Goal: Communication & Community: Answer question/provide support

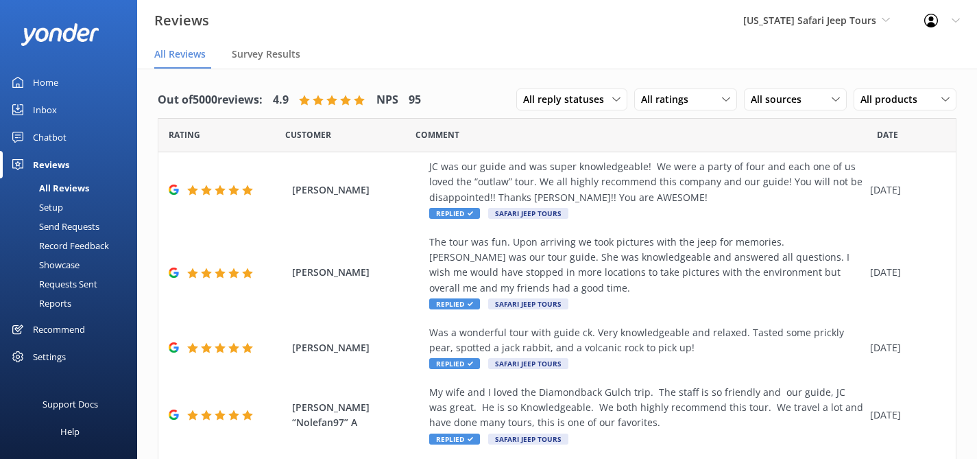
scroll to position [27, 0]
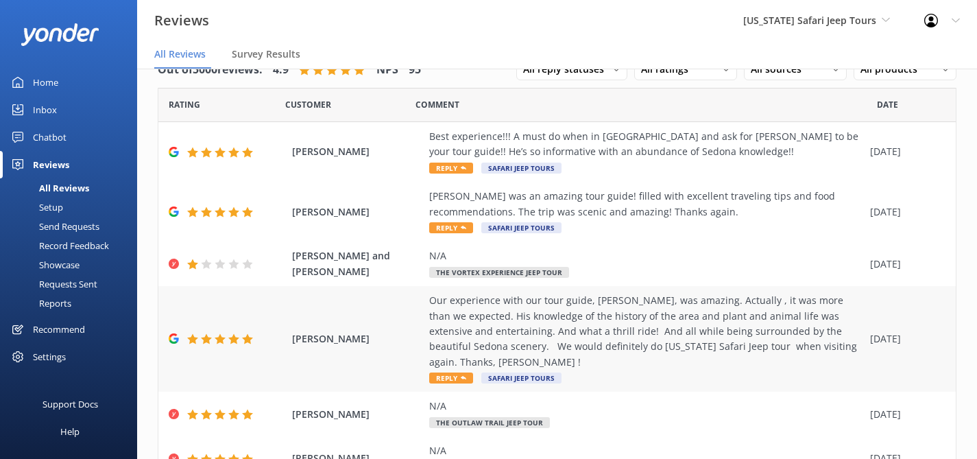
scroll to position [382, 0]
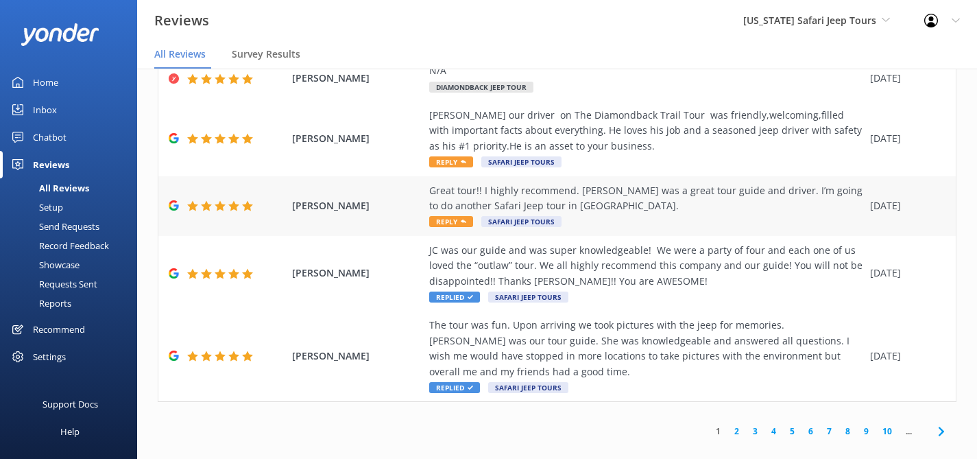
click at [576, 193] on div "Great tour!! I highly recommend. [PERSON_NAME] was a great tour guide and drive…" at bounding box center [646, 198] width 434 height 31
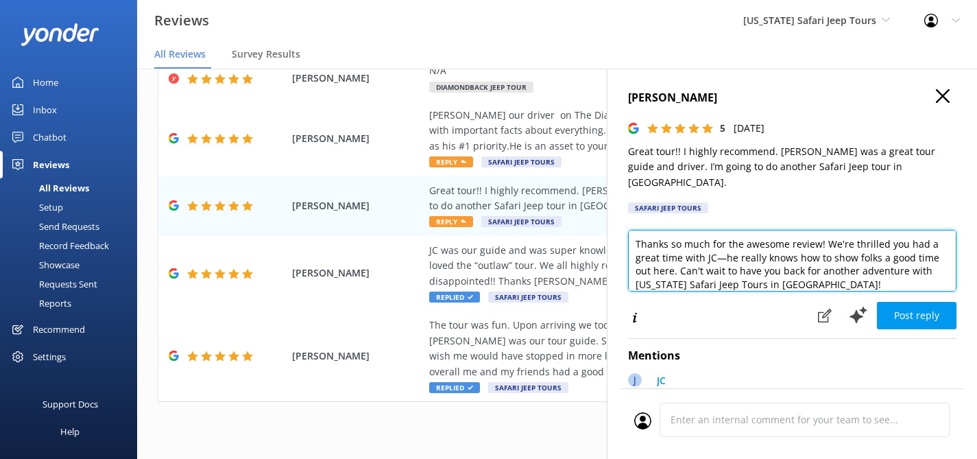
click at [837, 271] on textarea "Thanks so much for the awesome review! We're thrilled you had a great time with…" at bounding box center [792, 261] width 328 height 62
type textarea "Thanks so much for the awesome review! We're thrilled you had a great time with…"
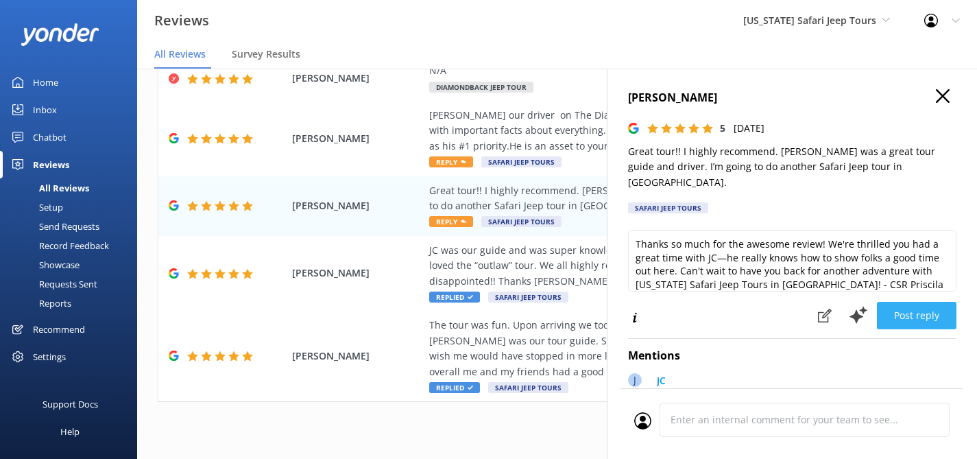
click at [890, 302] on button "Post reply" at bounding box center [917, 315] width 80 height 27
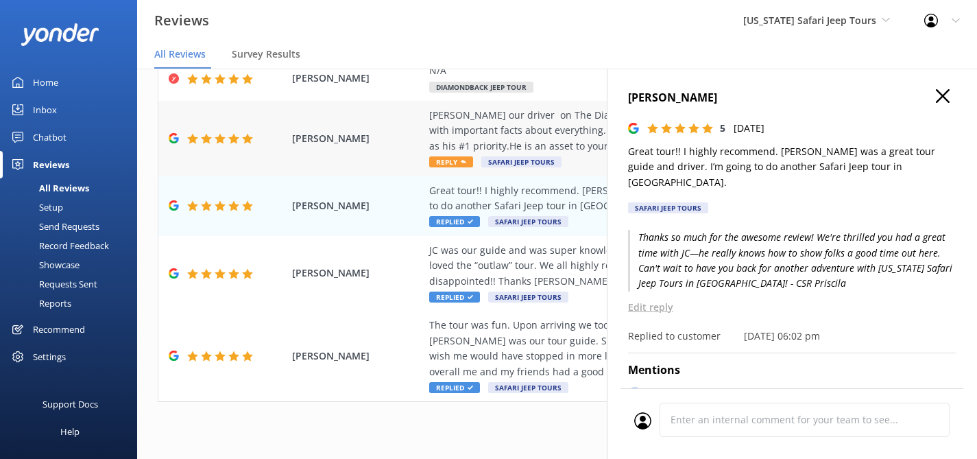
click at [558, 108] on div "[PERSON_NAME] our driver on The Diamondback Trail Tour was friendly,welcoming,f…" at bounding box center [646, 131] width 434 height 46
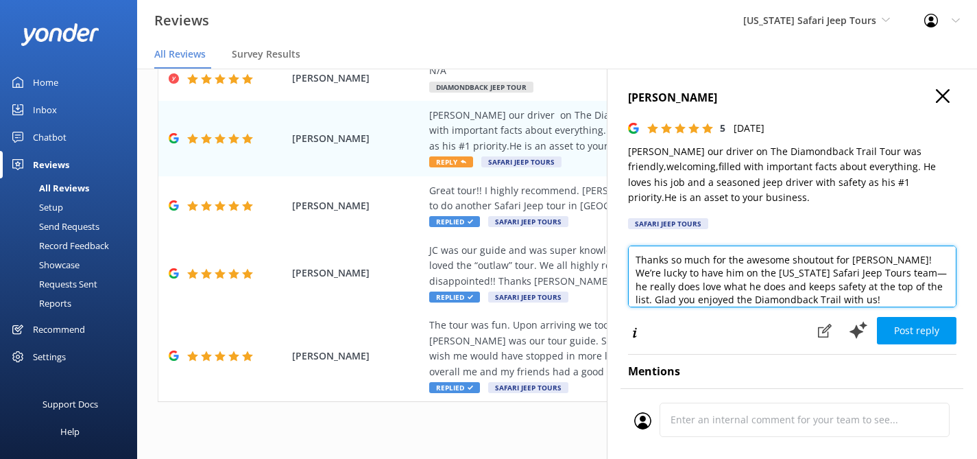
click at [844, 301] on textarea "Thanks so much for the awesome shoutout for [PERSON_NAME]! We’re lucky to have …" at bounding box center [792, 276] width 328 height 62
type textarea "Thanks so much for the awesome shoutout for [PERSON_NAME]! We’re lucky to have …"
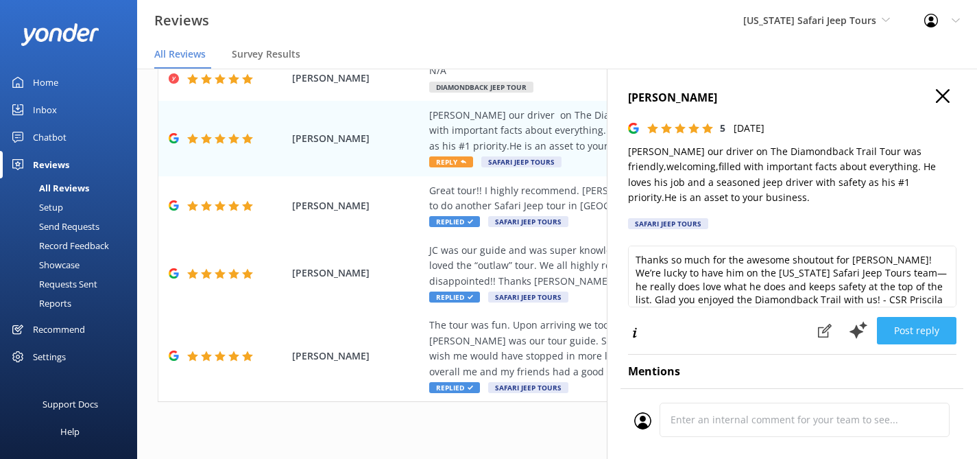
click at [910, 328] on button "Post reply" at bounding box center [917, 330] width 80 height 27
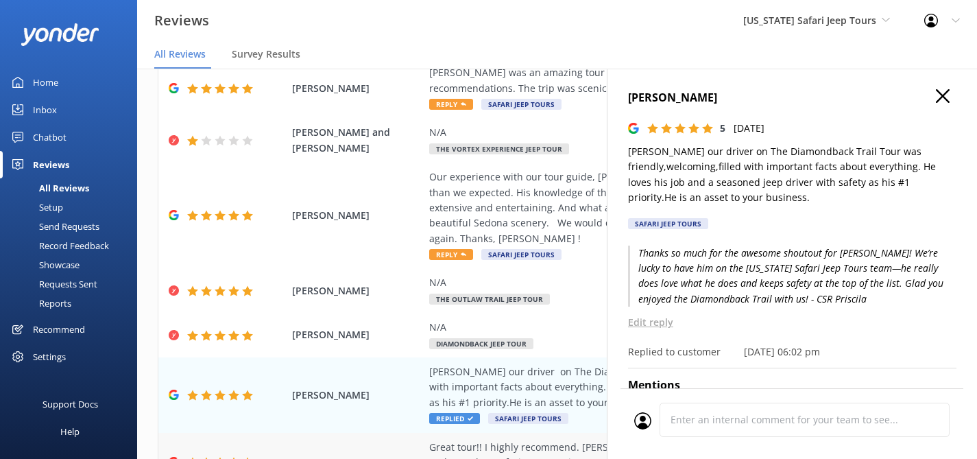
scroll to position [123, 0]
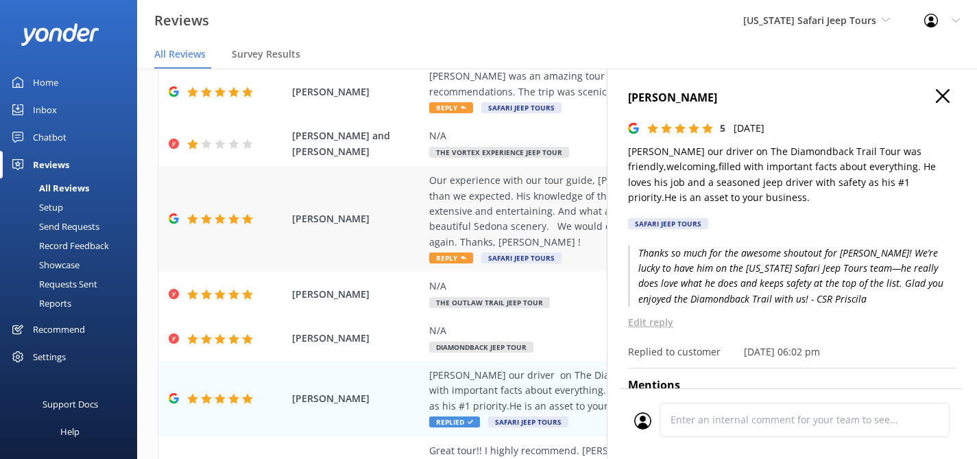
click at [536, 202] on div "Our experience with our tour guide, [PERSON_NAME], was amazing. Actually , it w…" at bounding box center [646, 211] width 434 height 77
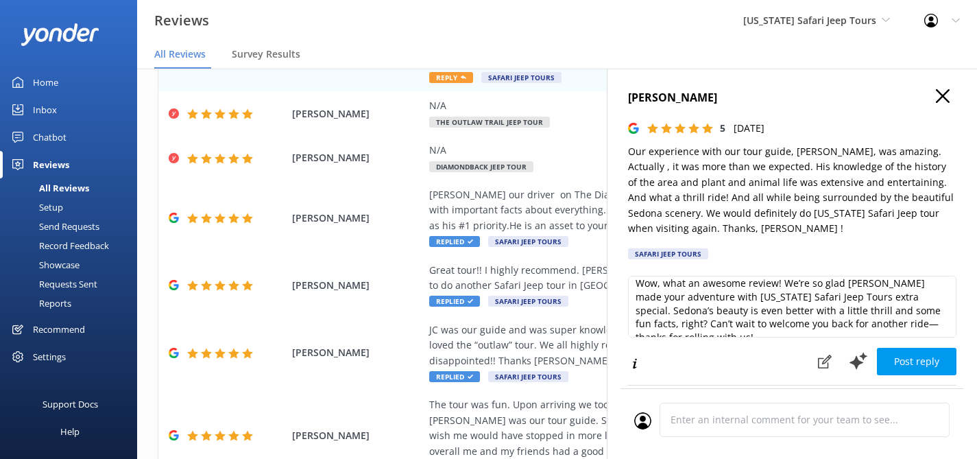
scroll to position [21, 0]
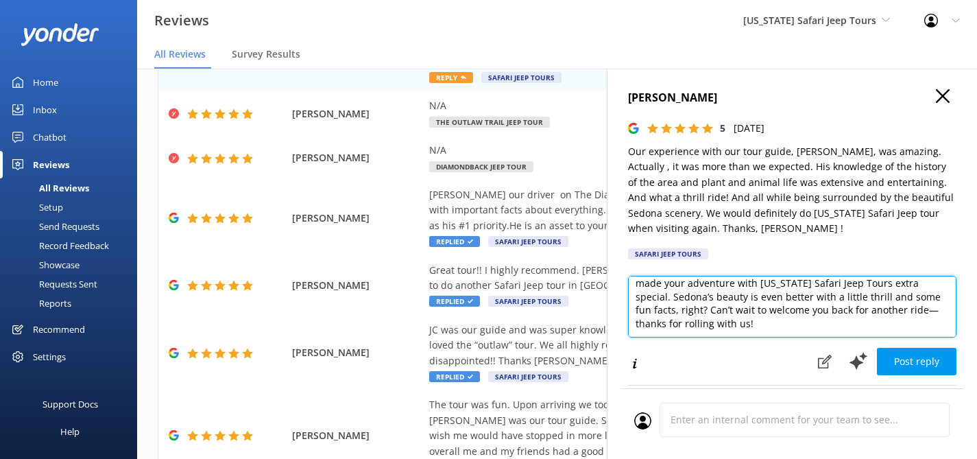
click at [730, 328] on textarea "Wow, what an awesome review! We’re so glad [PERSON_NAME] made your adventure wi…" at bounding box center [792, 307] width 328 height 62
type textarea "Wow, what an awesome review! We’re so glad [PERSON_NAME] made your adventure wi…"
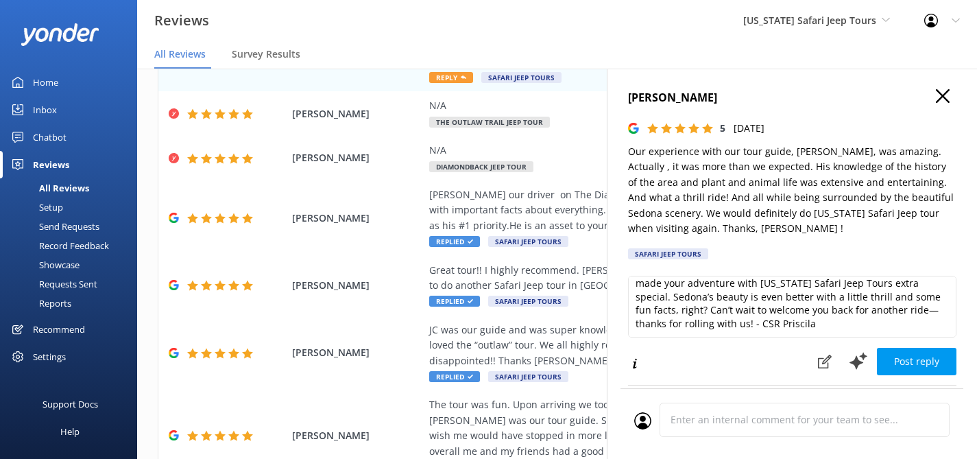
click at [899, 356] on button "Post reply" at bounding box center [917, 360] width 80 height 27
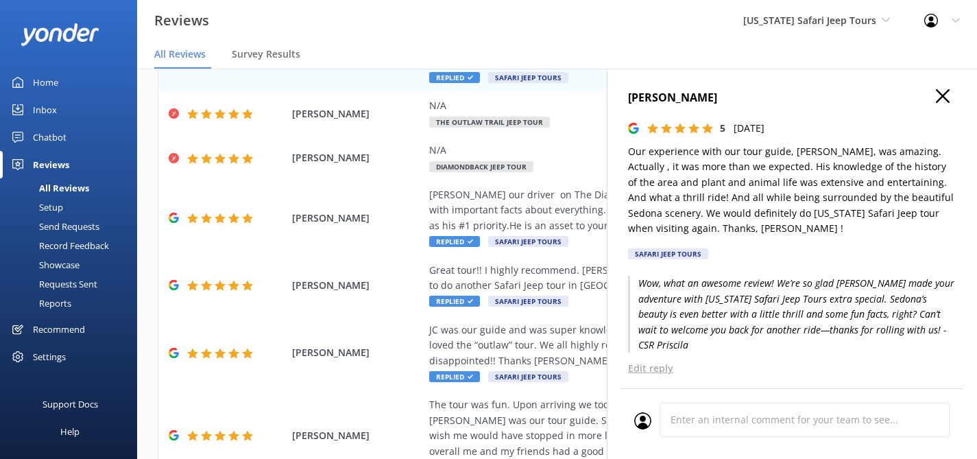
click at [936, 95] on icon "button" at bounding box center [943, 96] width 14 height 14
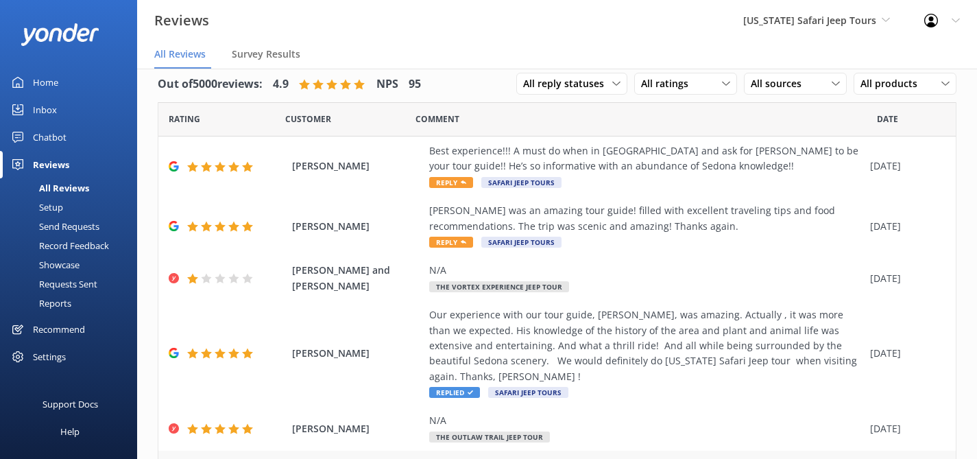
scroll to position [15, 0]
click at [589, 232] on div "[PERSON_NAME] was an amazing tour guide! filled with excellent traveling tips a…" at bounding box center [646, 219] width 434 height 31
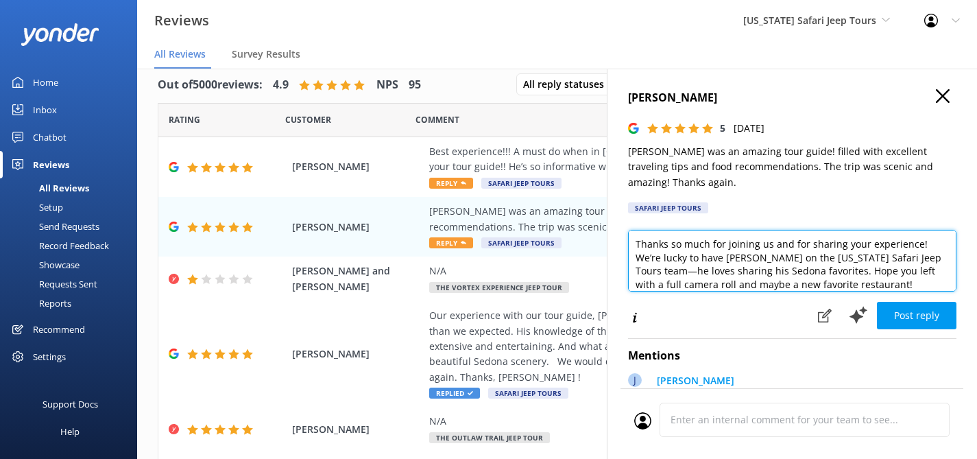
click at [873, 283] on textarea "Thanks so much for joining us and for sharing your experience! We’re lucky to h…" at bounding box center [792, 261] width 328 height 62
type textarea "Thanks so much for joining us and for sharing your experience! We’re lucky to h…"
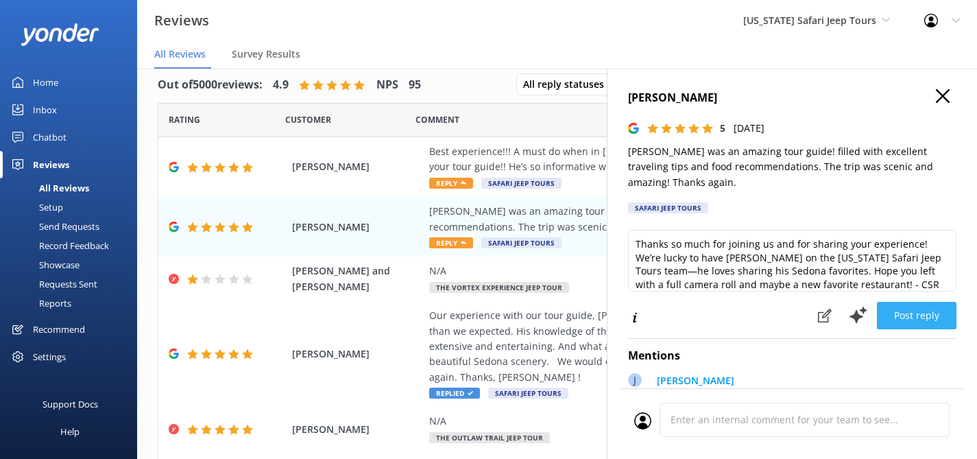
click at [907, 313] on button "Post reply" at bounding box center [917, 315] width 80 height 27
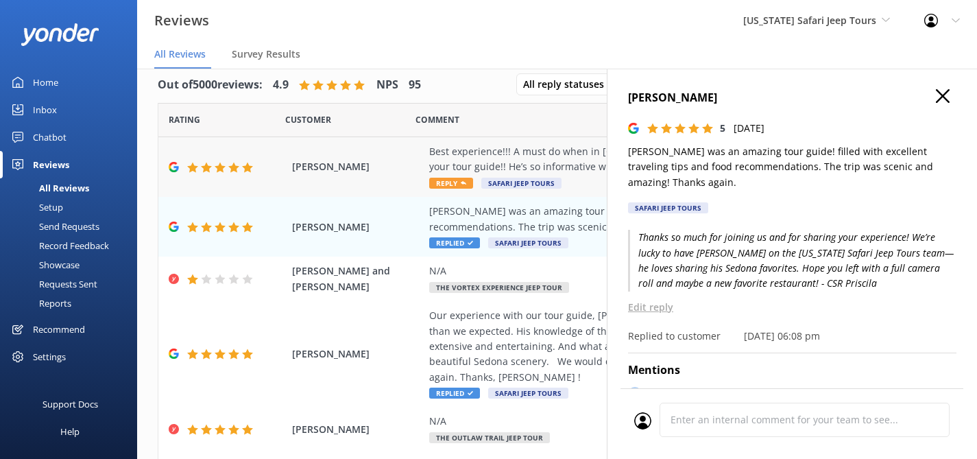
click at [568, 154] on div "Best experience!!! A must do when in [GEOGRAPHIC_DATA] and ask for [PERSON_NAME…" at bounding box center [646, 159] width 434 height 31
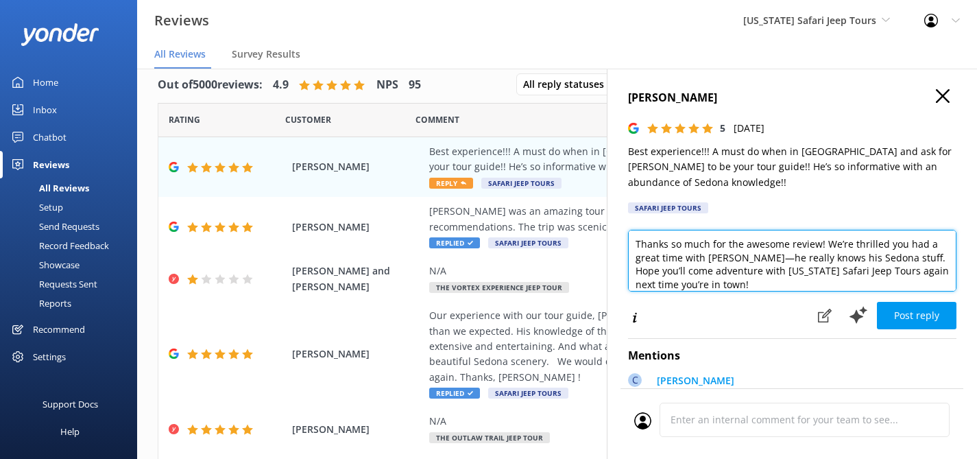
click at [774, 286] on textarea "Thanks so much for the awesome review! We’re thrilled you had a great time with…" at bounding box center [792, 261] width 328 height 62
type textarea "Thanks so much for the awesome review! We’re thrilled you had a great time with…"
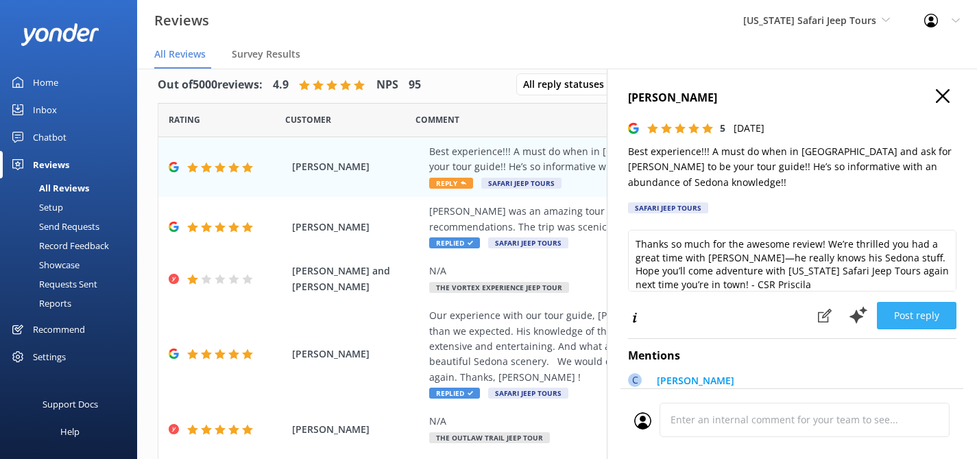
click at [886, 309] on button "Post reply" at bounding box center [917, 315] width 80 height 27
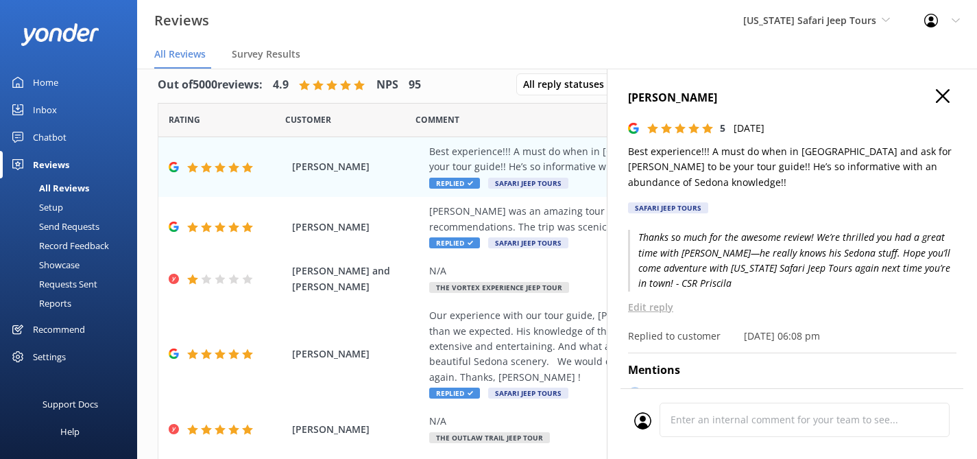
click at [936, 96] on icon "button" at bounding box center [943, 96] width 14 height 14
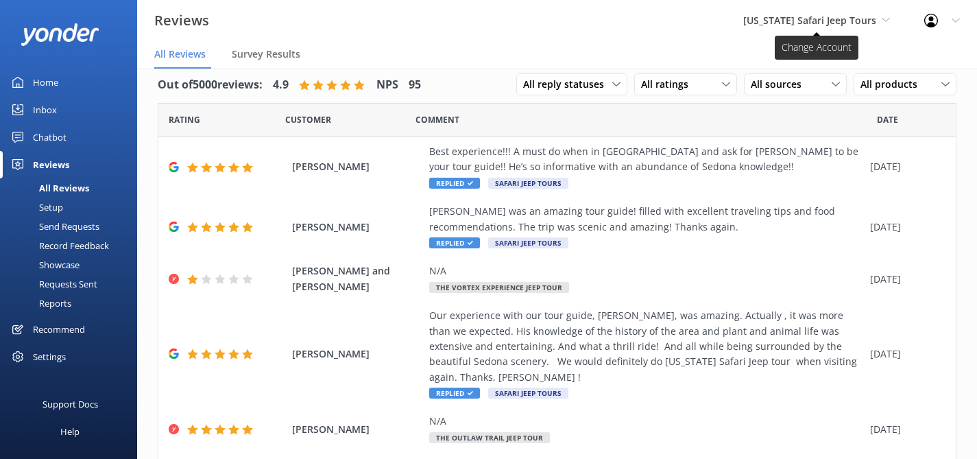
click at [807, 20] on span "[US_STATE] Safari Jeep Tours" at bounding box center [809, 20] width 133 height 13
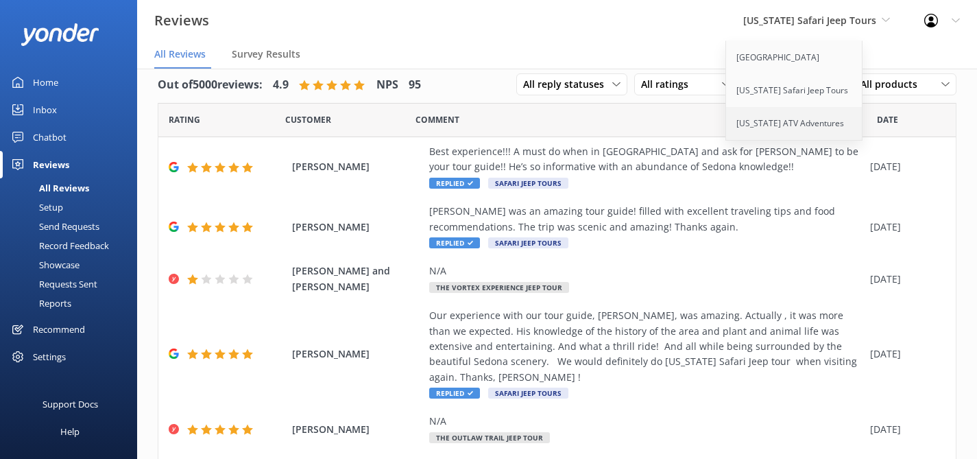
click at [772, 124] on link "[US_STATE] ATV Adventures" at bounding box center [794, 123] width 137 height 33
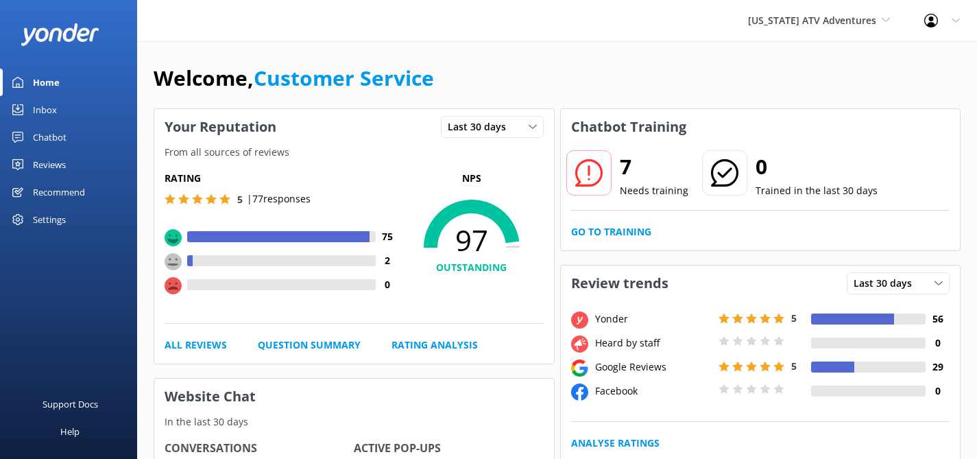
click at [40, 164] on div "Reviews" at bounding box center [49, 164] width 33 height 27
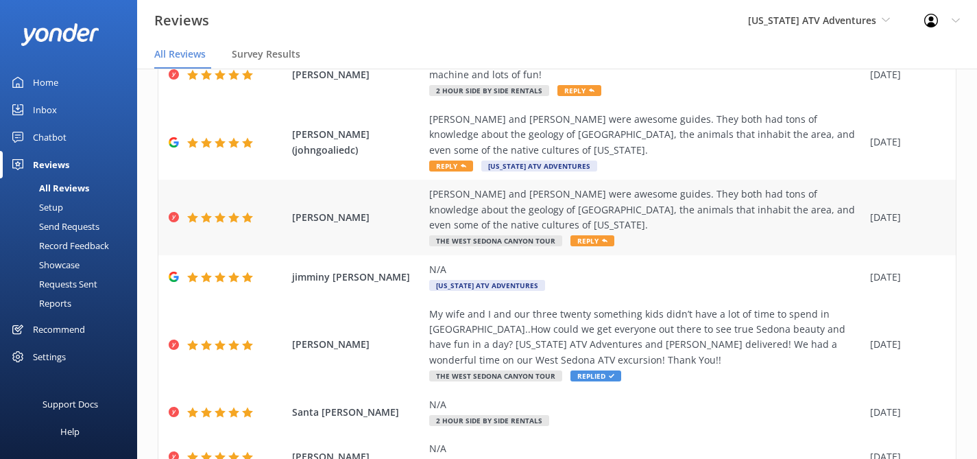
scroll to position [195, 0]
click at [504, 187] on div "[PERSON_NAME] and [PERSON_NAME] were awesome guides. They both had tons of know…" at bounding box center [646, 210] width 434 height 46
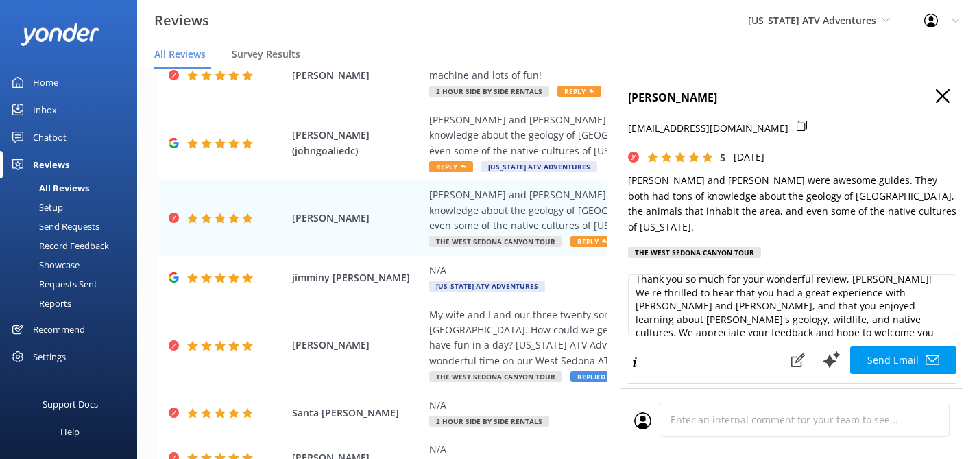
scroll to position [21, 0]
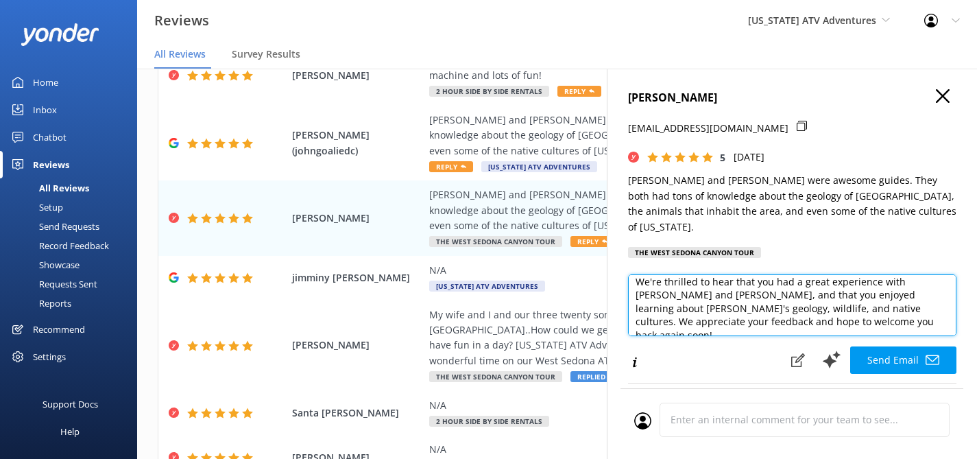
click at [831, 308] on textarea "Thank you so much for your wonderful review, [PERSON_NAME]! We're thrilled to h…" at bounding box center [792, 305] width 328 height 62
type textarea "Thank you so much for your wonderful review, [PERSON_NAME]! We're thrilled to h…"
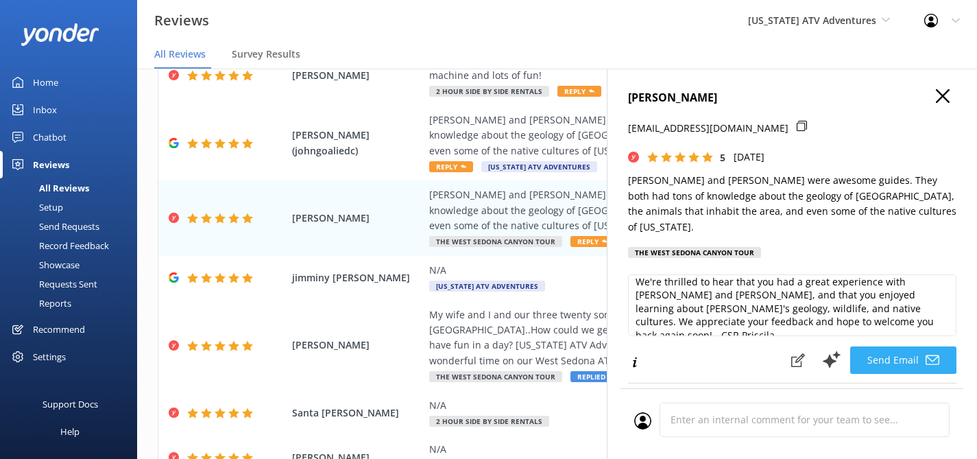
click at [868, 346] on button "Send Email" at bounding box center [903, 359] width 106 height 27
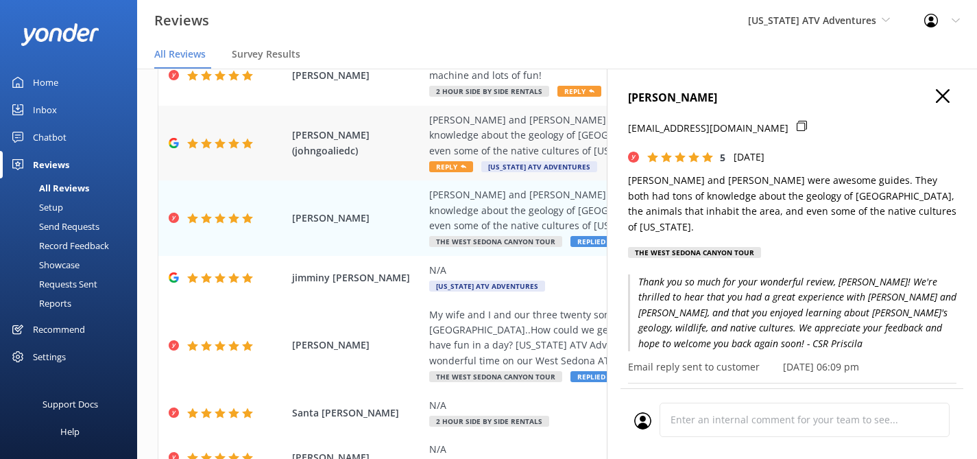
click at [507, 118] on div "[PERSON_NAME] and [PERSON_NAME] were awesome guides. They both had tons of know…" at bounding box center [646, 135] width 434 height 46
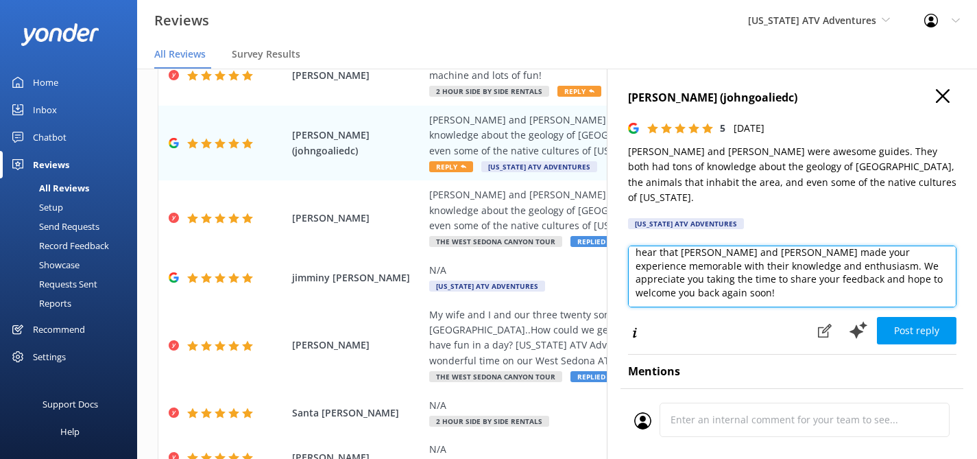
click at [696, 279] on textarea "Thank you so much for your wonderful review! We're thrilled to hear that [PERSO…" at bounding box center [792, 276] width 328 height 62
type textarea "Thank you so much for your wonderful review! We're thrilled to hear that [PERSO…"
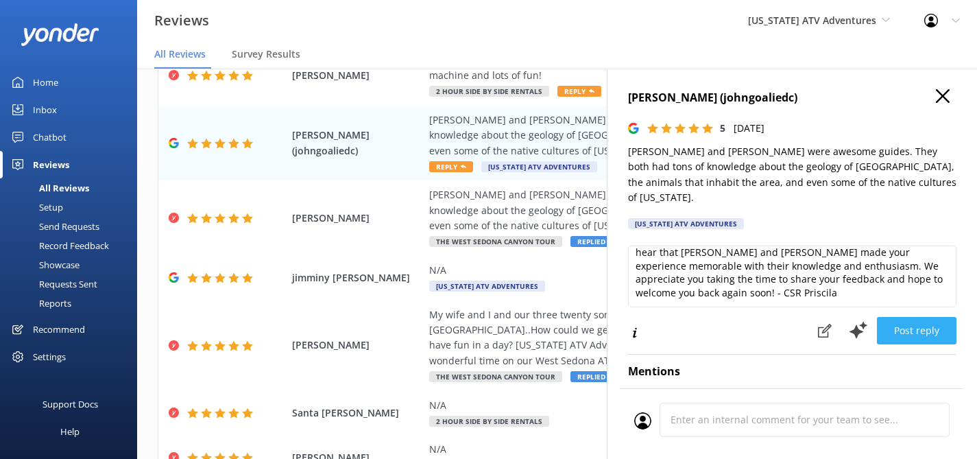
click at [897, 317] on button "Post reply" at bounding box center [917, 330] width 80 height 27
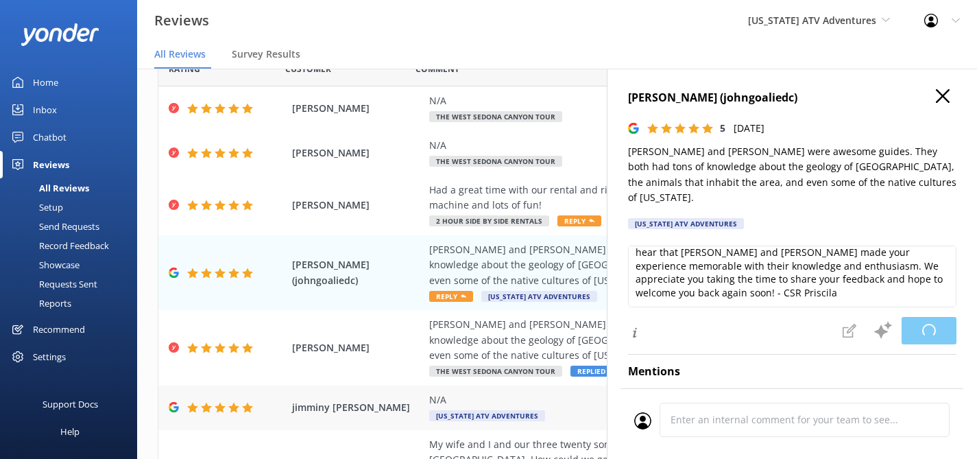
scroll to position [0, 0]
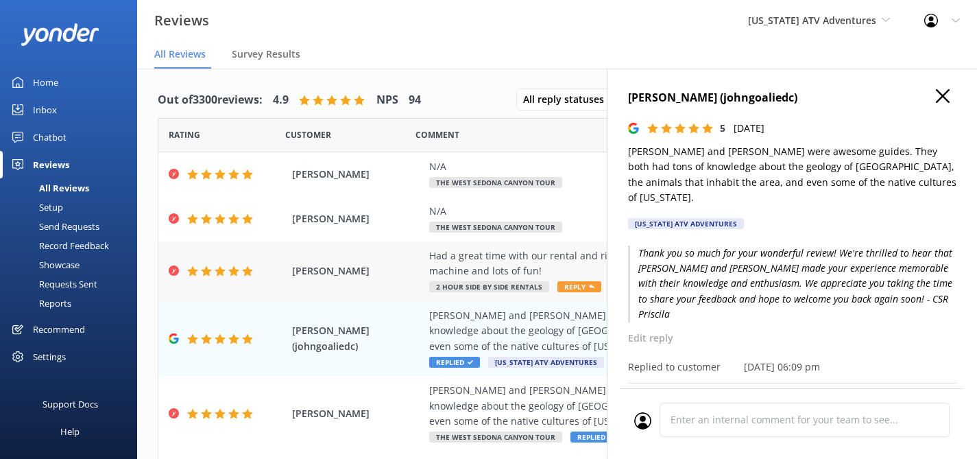
click at [517, 261] on div "Had a great time with our rental and ride out to the [GEOGRAPHIC_DATA] parking.…" at bounding box center [646, 263] width 434 height 31
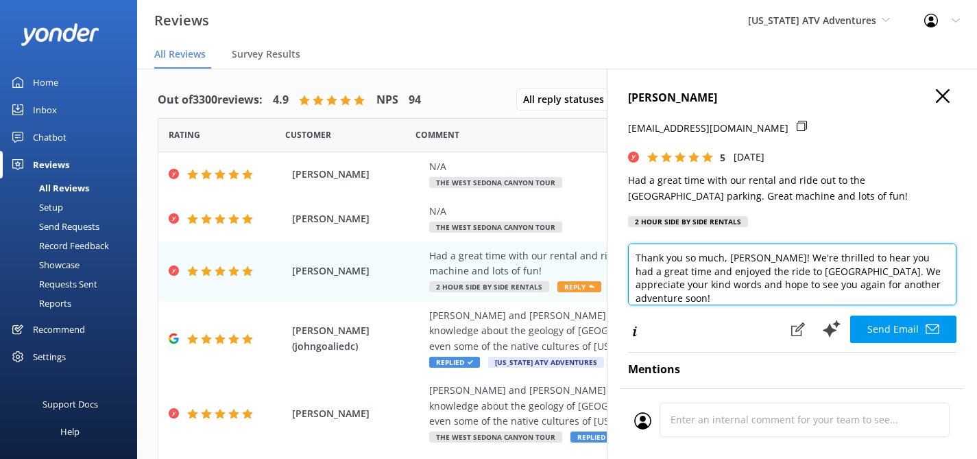
click at [851, 269] on textarea "Thank you so much, [PERSON_NAME]! We're thrilled to hear you had a great time a…" at bounding box center [792, 274] width 328 height 62
click at [814, 285] on textarea "Thank you so much, [PERSON_NAME]! We're thrilled to hear you had a great time! …" at bounding box center [792, 274] width 328 height 62
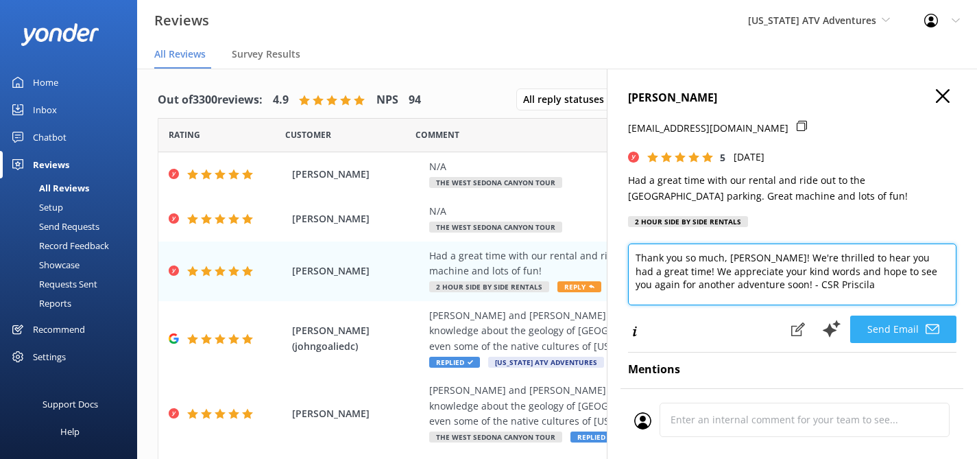
type textarea "Thank you so much, [PERSON_NAME]! We're thrilled to hear you had a great time! …"
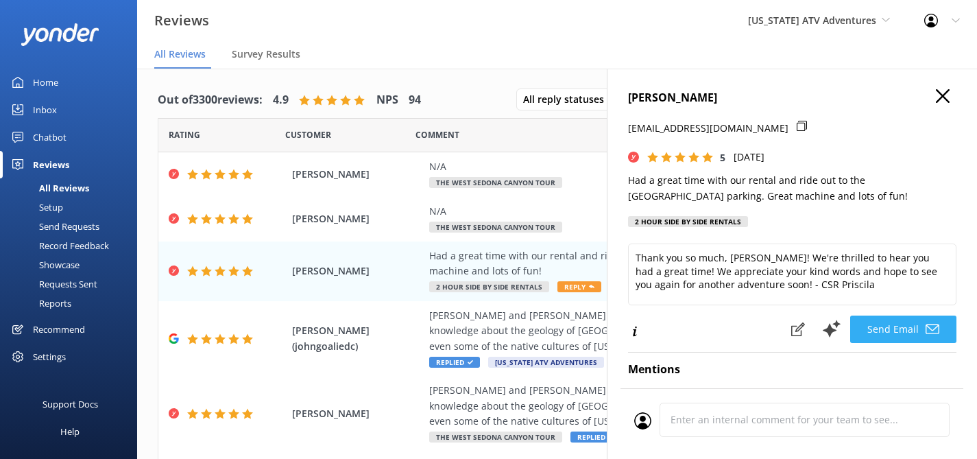
click at [878, 329] on button "Send Email" at bounding box center [903, 328] width 106 height 27
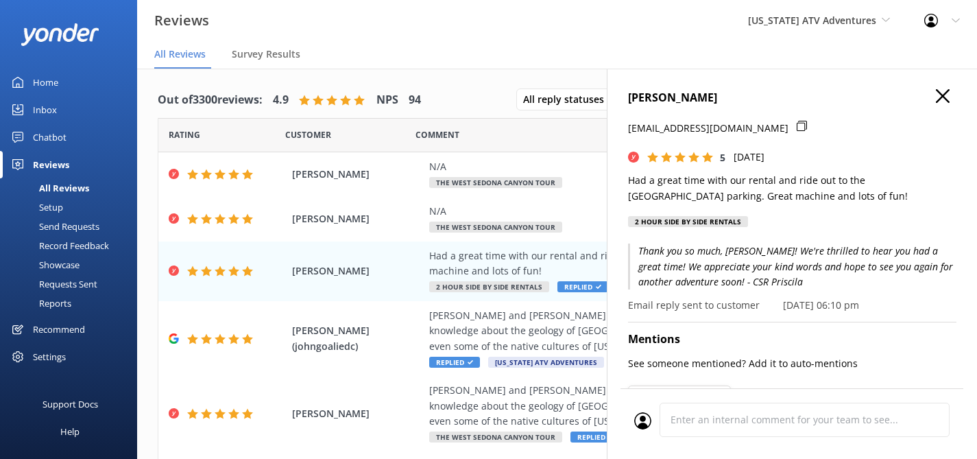
click at [936, 94] on icon "button" at bounding box center [943, 96] width 14 height 14
